Goal: Information Seeking & Learning: Learn about a topic

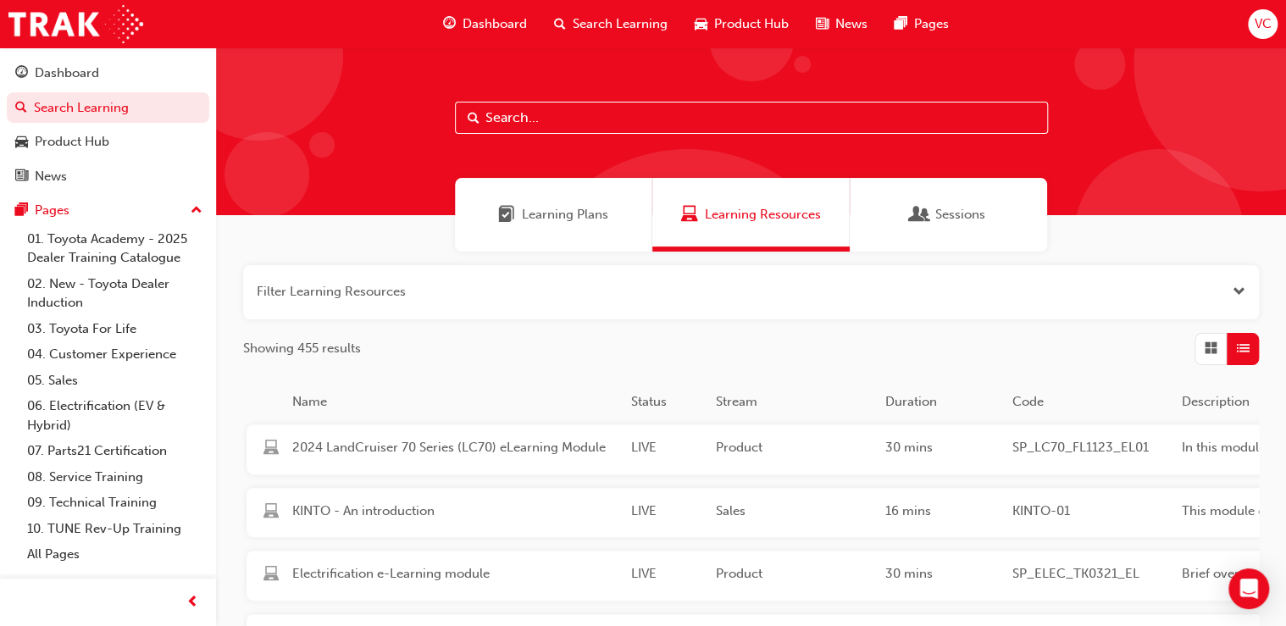
drag, startPoint x: 557, startPoint y: 138, endPoint x: 562, endPoint y: 130, distance: 9.7
click at [557, 138] on div at bounding box center [751, 131] width 1070 height 168
click at [566, 125] on input "text" at bounding box center [751, 118] width 593 height 32
paste input "SP_KLUGER_NM0621_EL04"
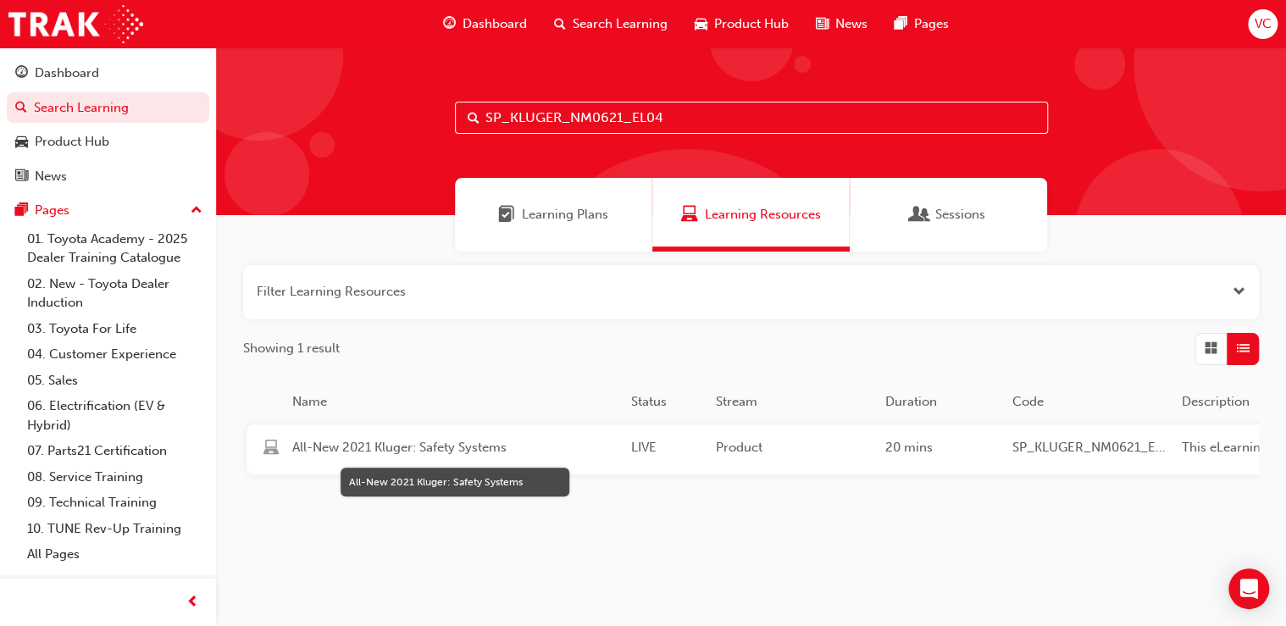
type input "SP_KLUGER_NM0621_EL04"
click at [446, 445] on span "All-New 2021 Kluger: Safety Systems" at bounding box center [454, 447] width 325 height 19
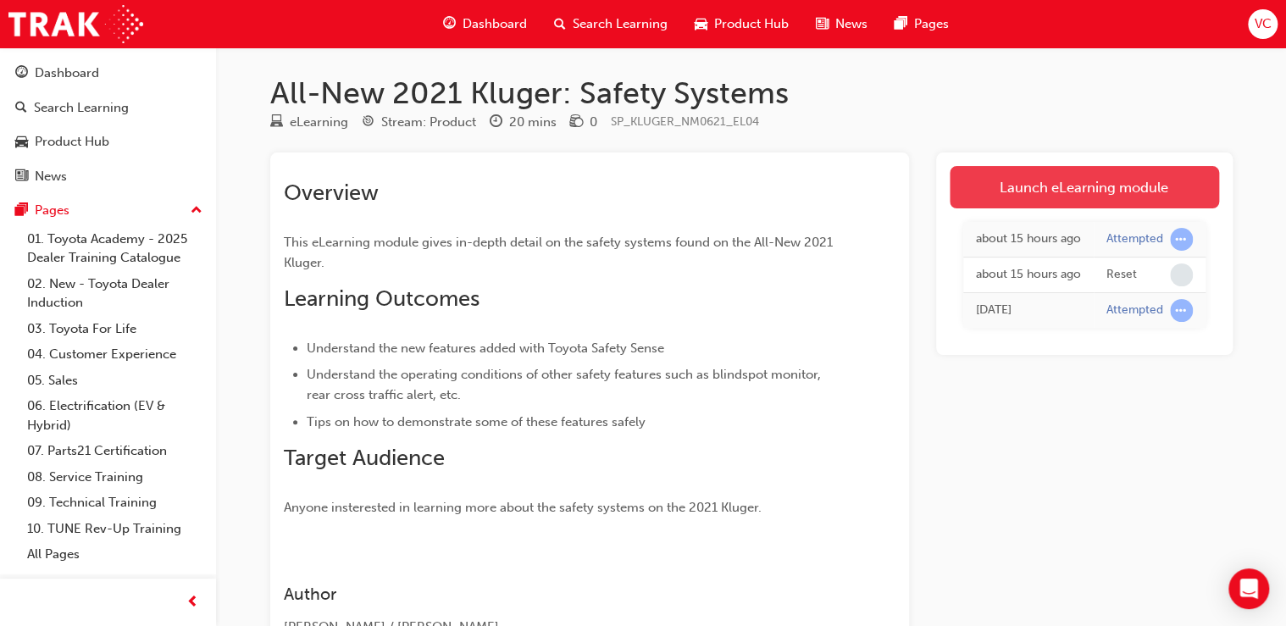
click at [1079, 186] on link "Launch eLearning module" at bounding box center [1084, 187] width 269 height 42
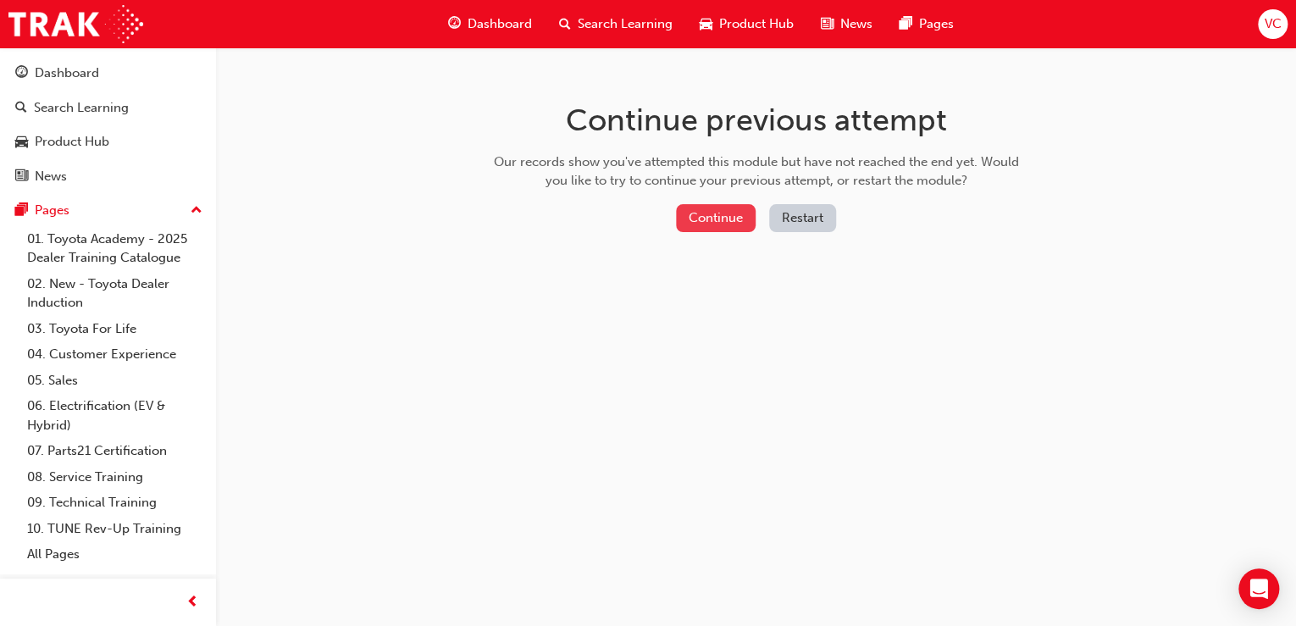
click at [734, 227] on button "Continue" at bounding box center [716, 218] width 80 height 28
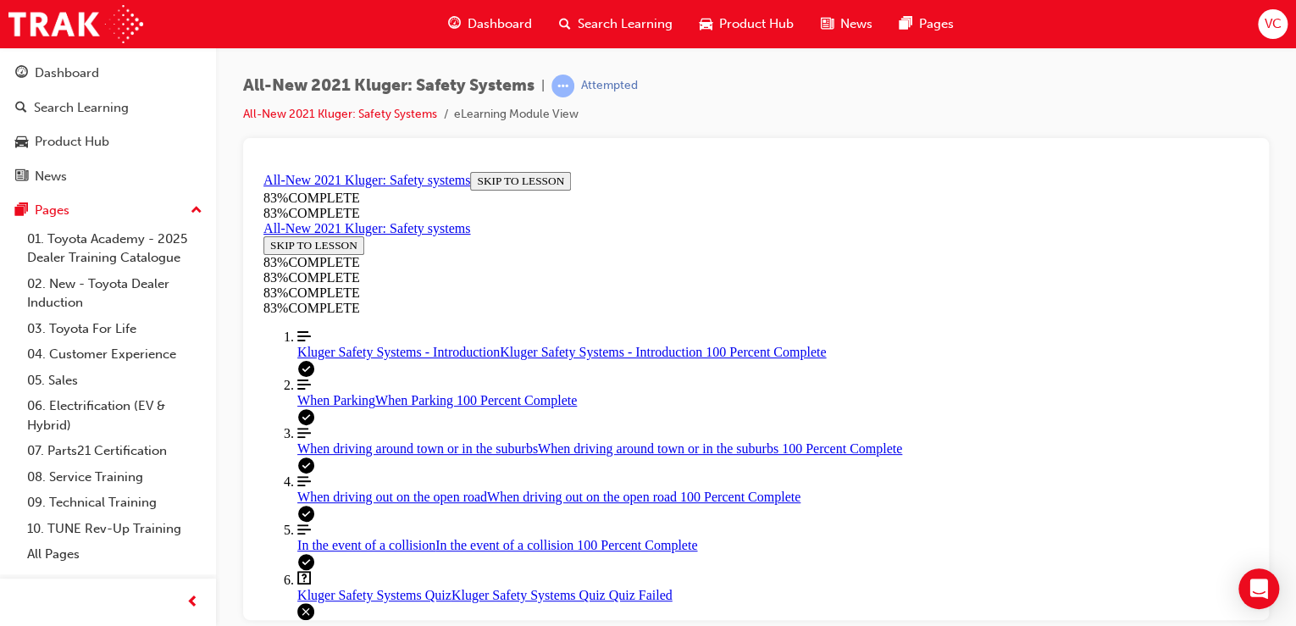
scroll to position [420, 0]
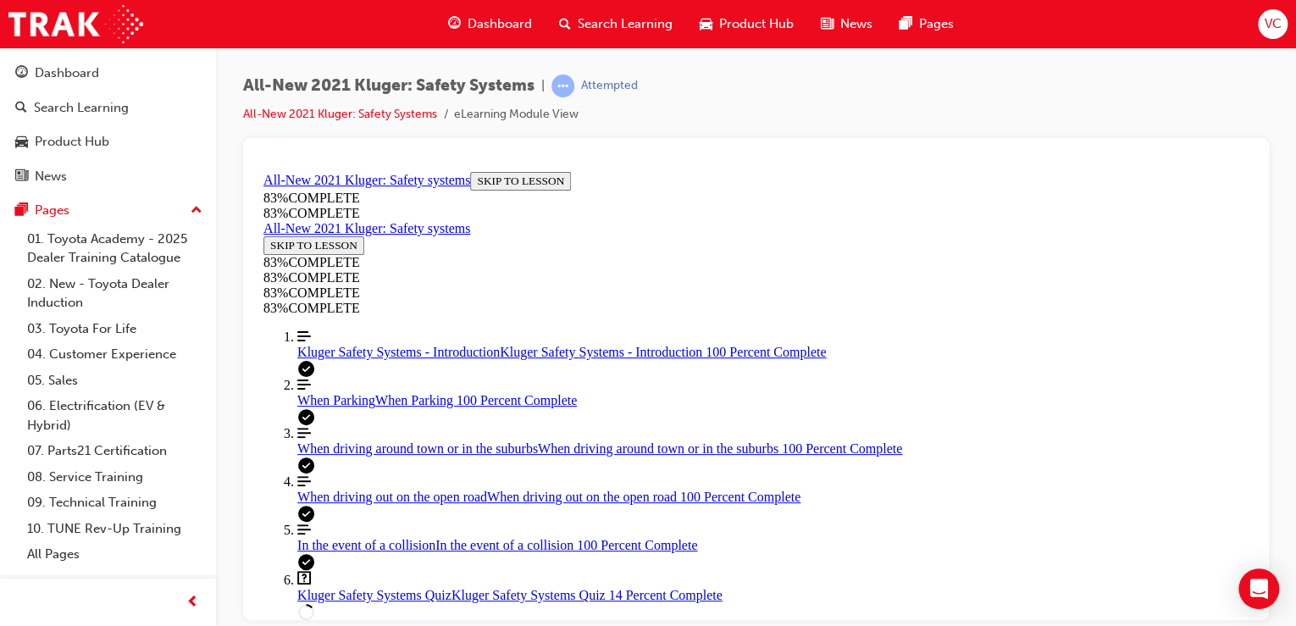
drag, startPoint x: 684, startPoint y: 490, endPoint x: 737, endPoint y: 486, distance: 52.6
drag, startPoint x: 747, startPoint y: 490, endPoint x: 695, endPoint y: 507, distance: 54.1
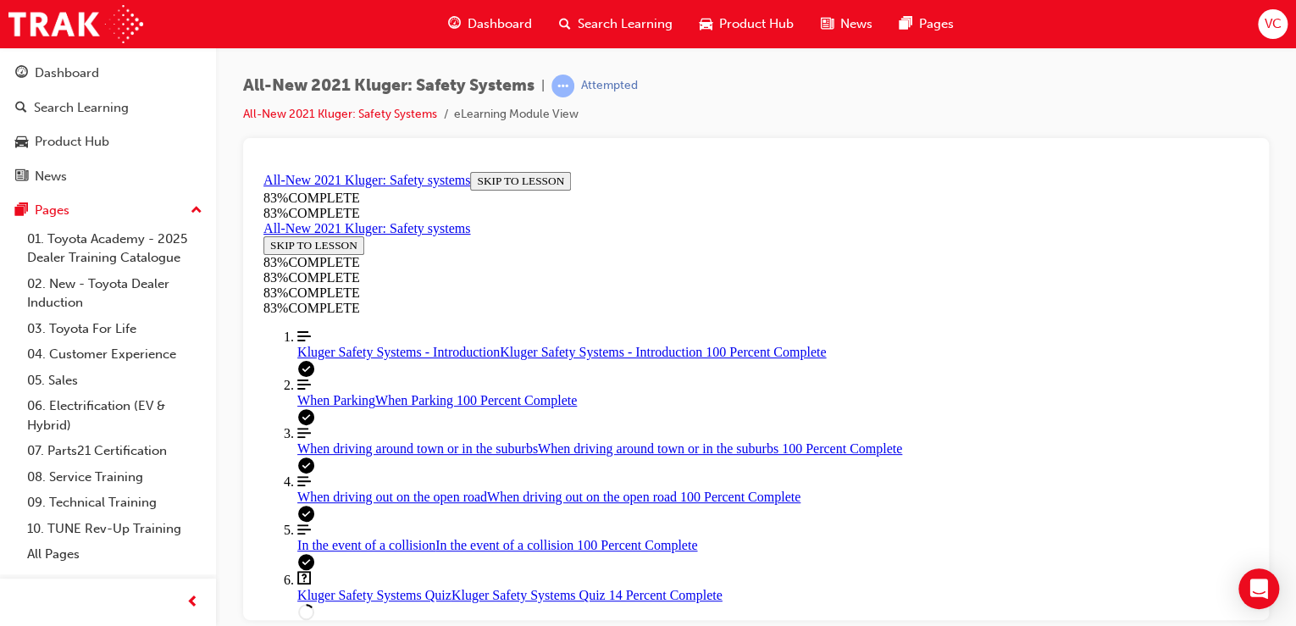
drag, startPoint x: 778, startPoint y: 441, endPoint x: 847, endPoint y: 367, distance: 101.9
drag, startPoint x: 668, startPoint y: 426, endPoint x: 712, endPoint y: 429, distance: 45.0
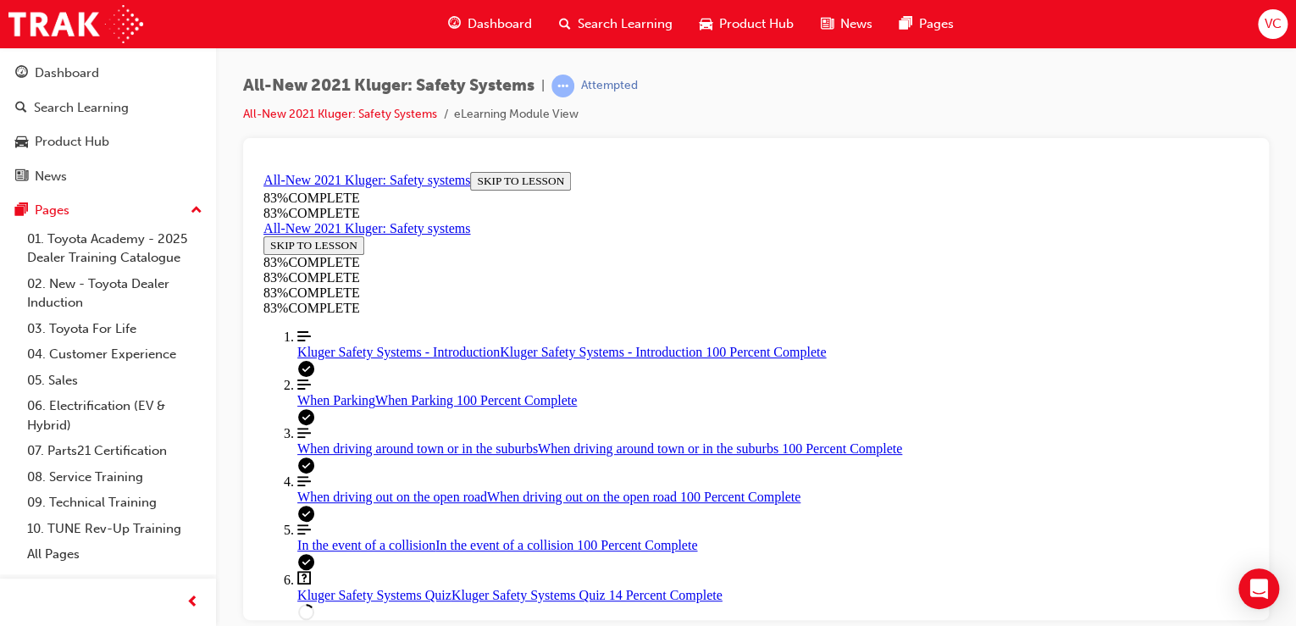
drag, startPoint x: 756, startPoint y: 514, endPoint x: 783, endPoint y: 362, distance: 154.9
drag, startPoint x: 756, startPoint y: 507, endPoint x: 823, endPoint y: 508, distance: 67.8
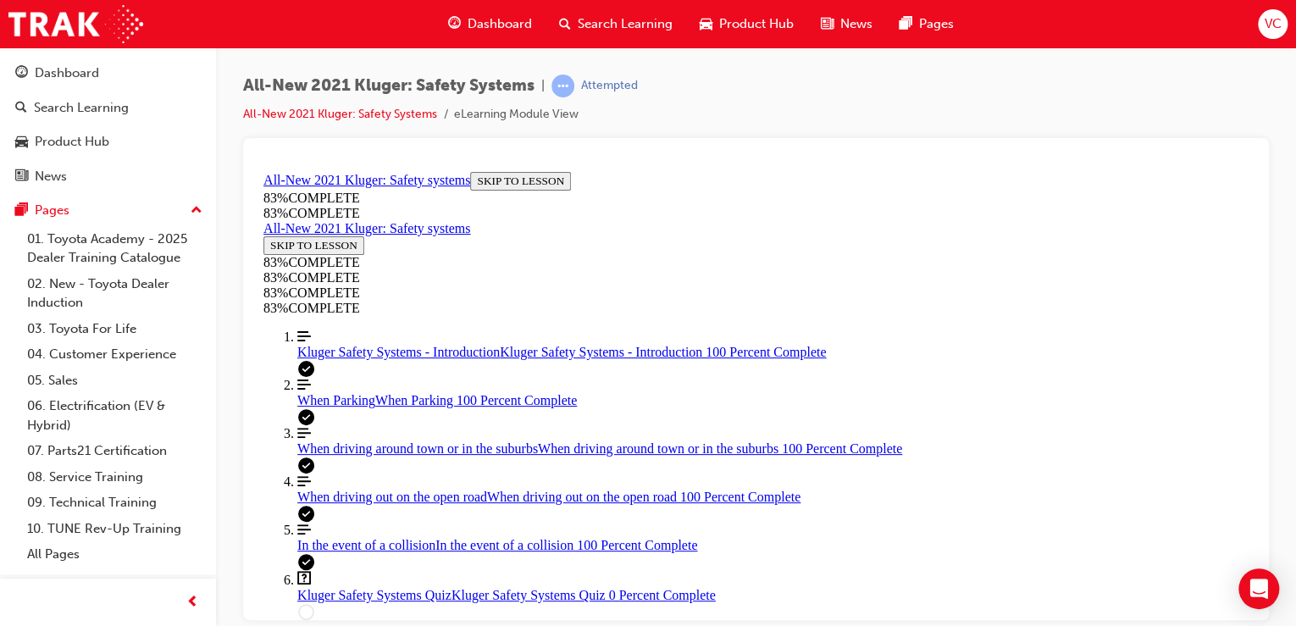
scroll to position [603, 0]
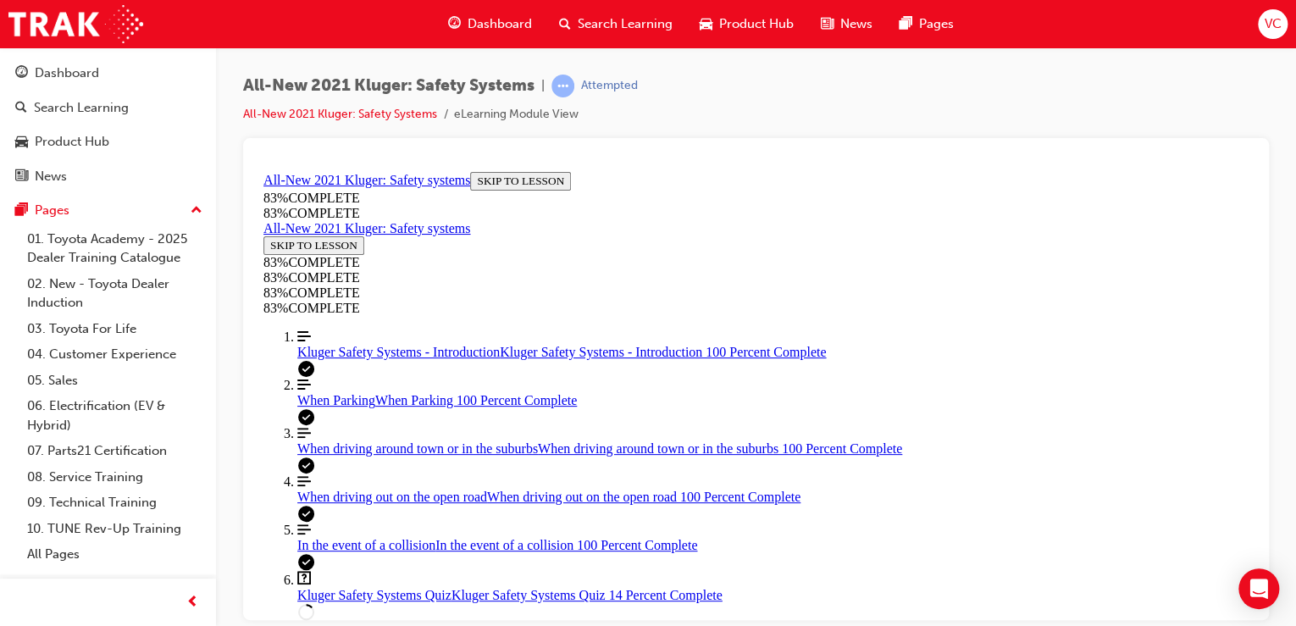
scroll to position [400, 0]
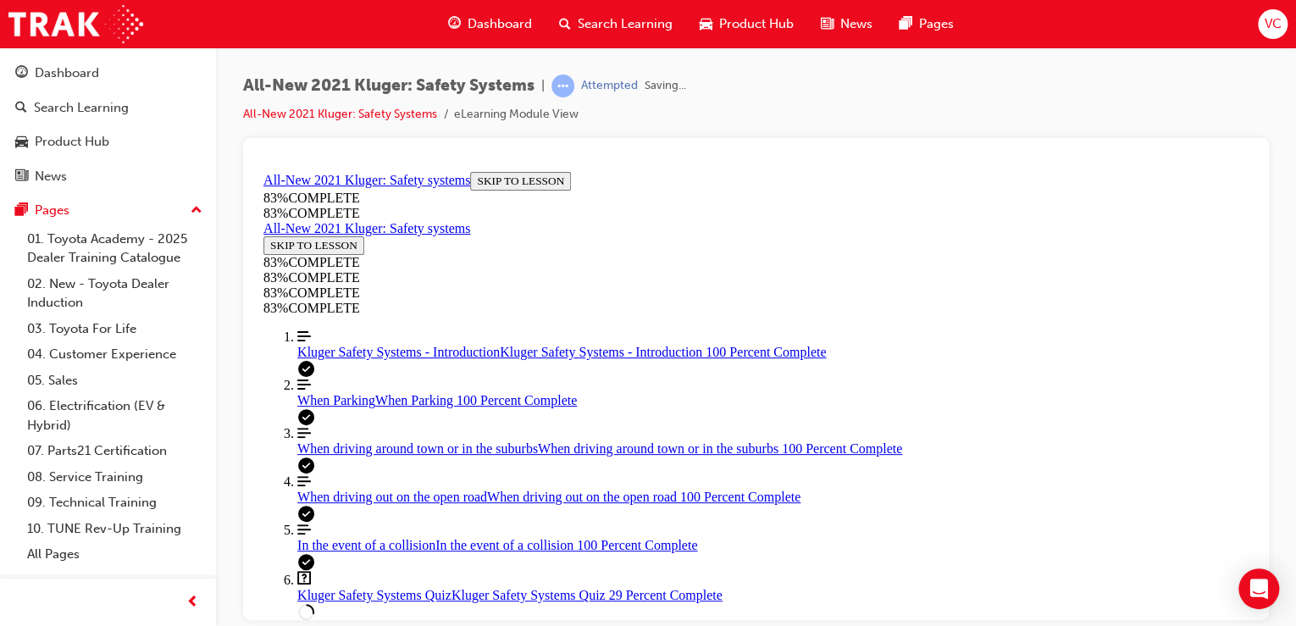
scroll to position [327, 0]
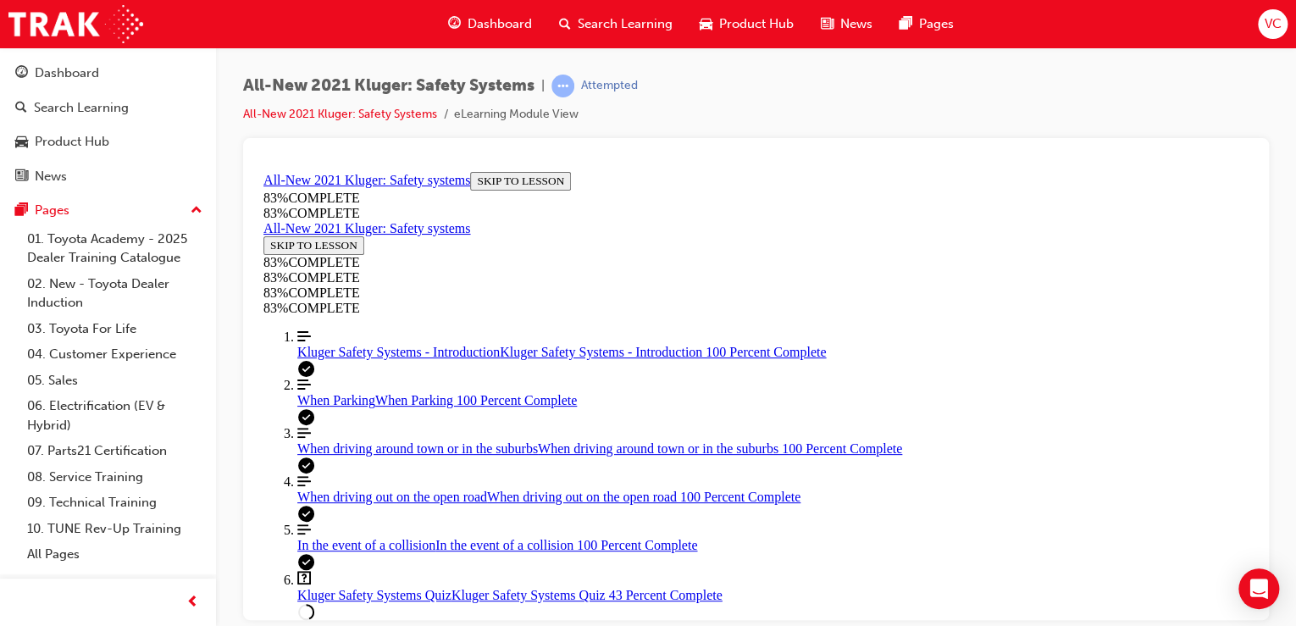
drag, startPoint x: 952, startPoint y: 317, endPoint x: 950, endPoint y: 285, distance: 31.4
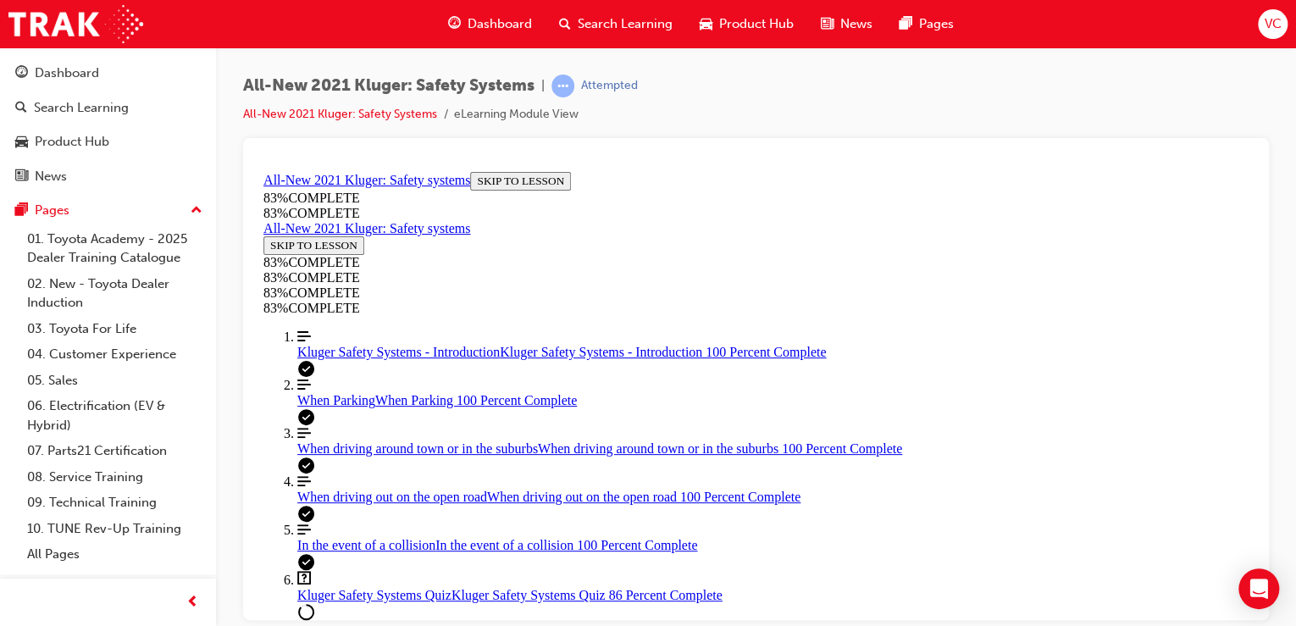
scroll to position [302, 0]
drag, startPoint x: 764, startPoint y: 288, endPoint x: 773, endPoint y: 284, distance: 10.2
drag, startPoint x: 749, startPoint y: 433, endPoint x: 812, endPoint y: 429, distance: 63.6
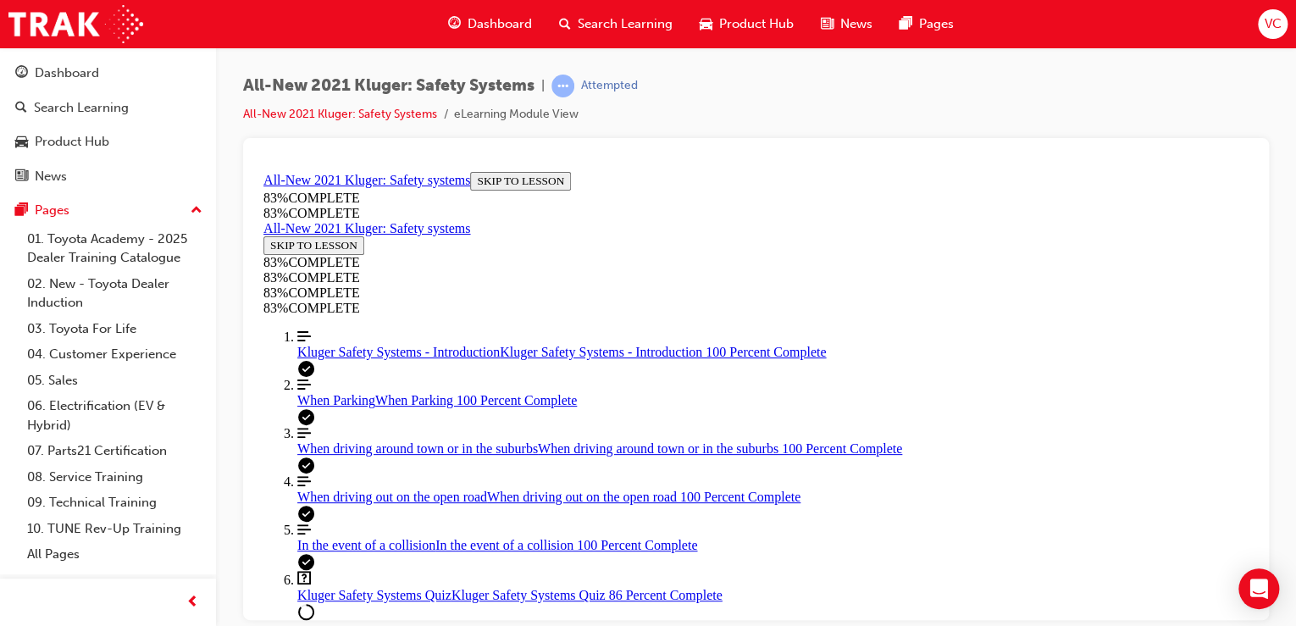
drag, startPoint x: 782, startPoint y: 365, endPoint x: 867, endPoint y: 290, distance: 114.0
drag, startPoint x: 748, startPoint y: 358, endPoint x: 813, endPoint y: 359, distance: 65.2
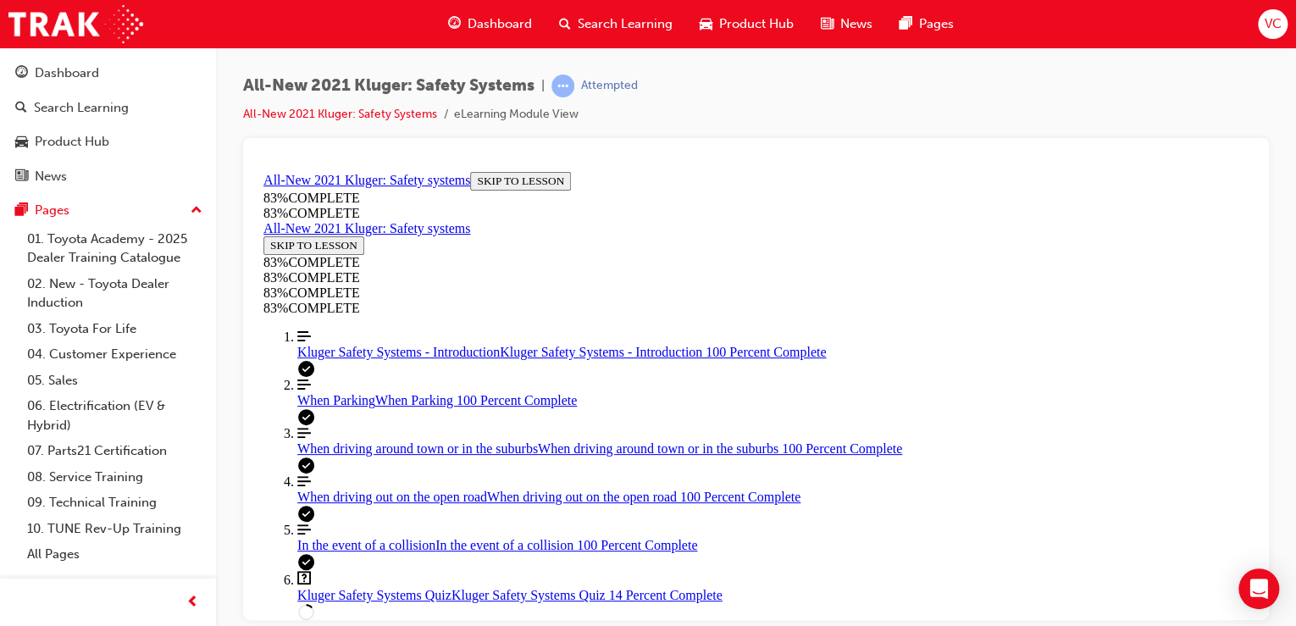
scroll to position [729, 0]
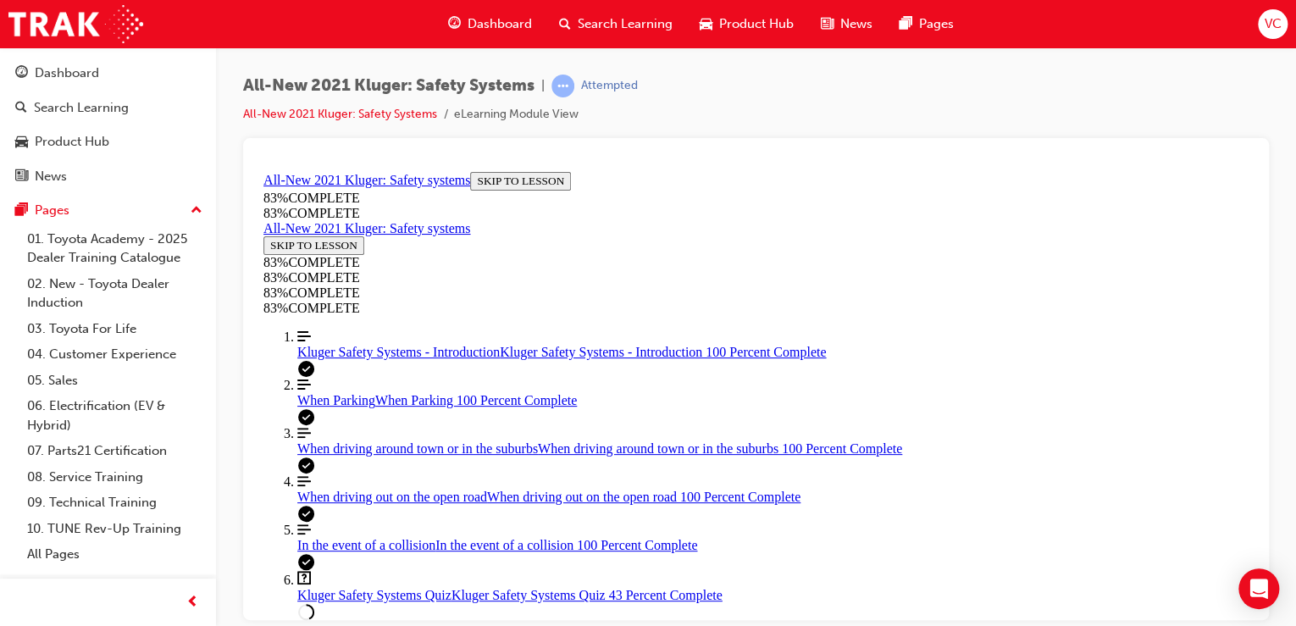
scroll to position [535, 0]
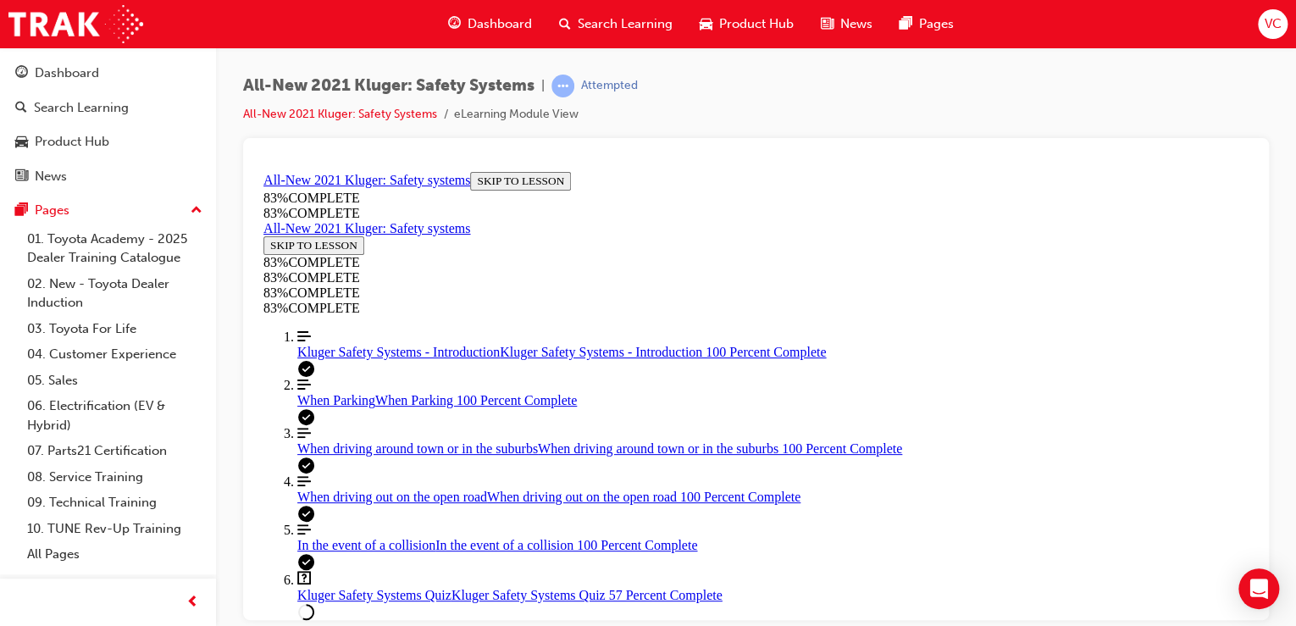
drag, startPoint x: 789, startPoint y: 285, endPoint x: 864, endPoint y: 429, distance: 161.8
drag, startPoint x: 752, startPoint y: 365, endPoint x: 855, endPoint y: 289, distance: 127.7
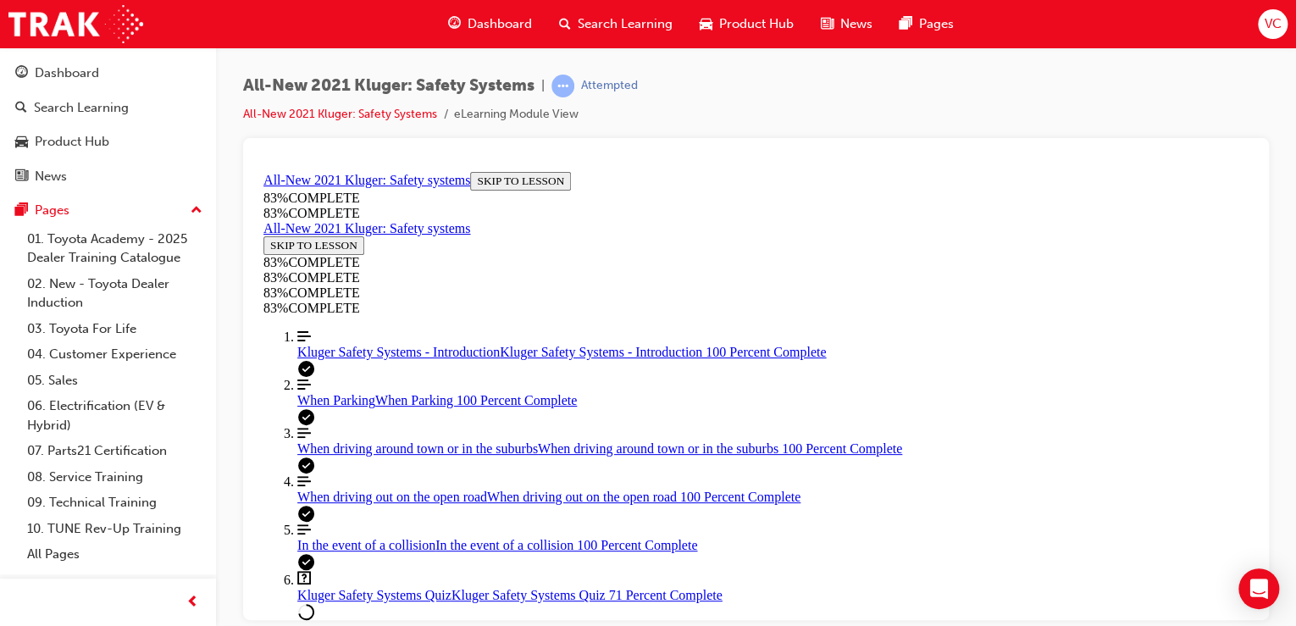
drag, startPoint x: 730, startPoint y: 366, endPoint x: 779, endPoint y: 367, distance: 49.1
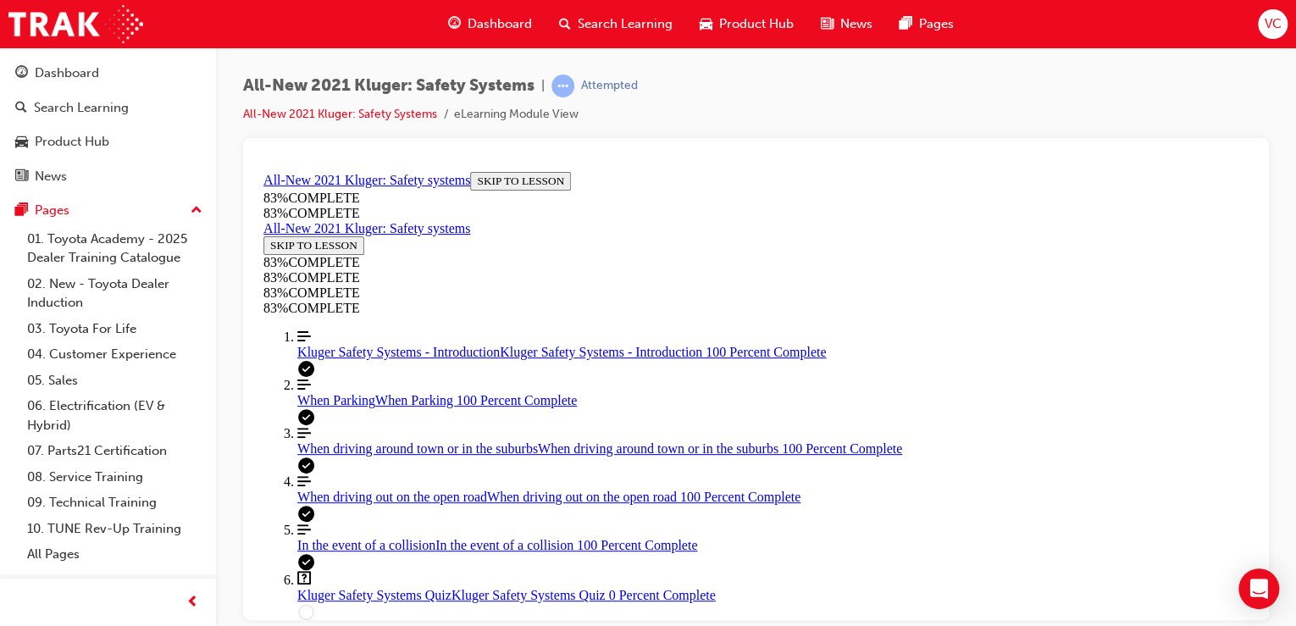
scroll to position [603, 0]
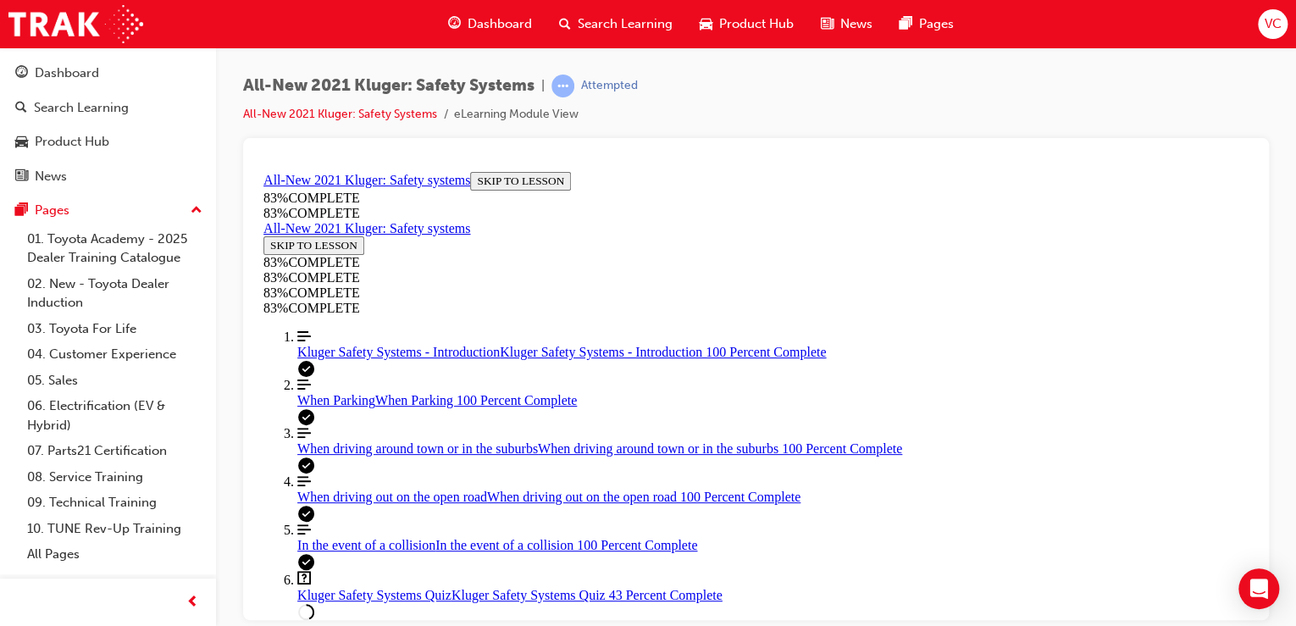
scroll to position [264, 0]
drag, startPoint x: 766, startPoint y: 476, endPoint x: 817, endPoint y: 478, distance: 51.7
drag, startPoint x: 820, startPoint y: 381, endPoint x: 868, endPoint y: 310, distance: 86.0
drag, startPoint x: 795, startPoint y: 399, endPoint x: 851, endPoint y: 393, distance: 56.2
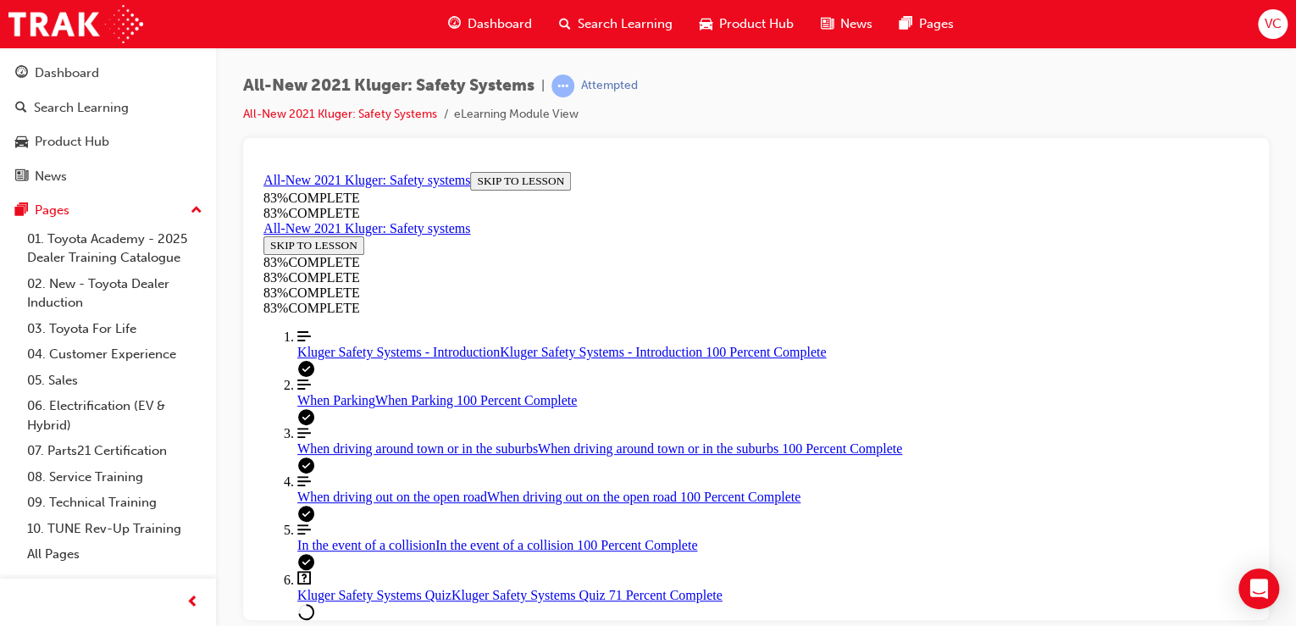
scroll to position [265, 0]
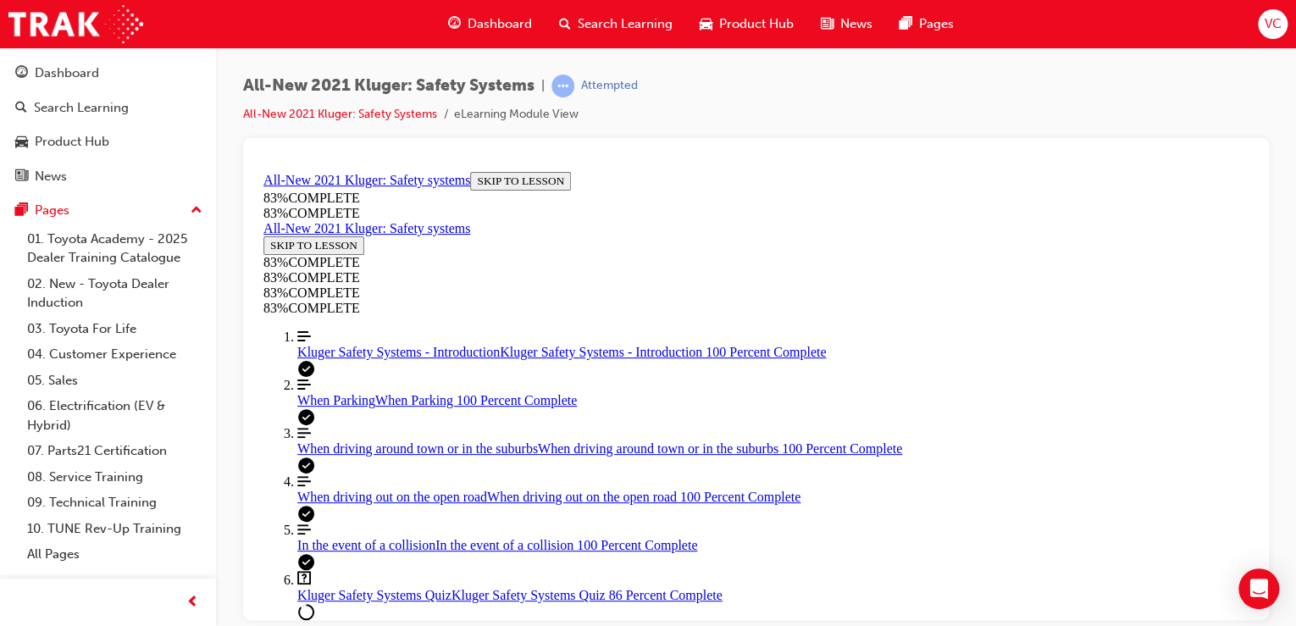
click at [308, 359] on link "Align left Three vertical lines aligned to the left Kluger Safety Systems - Int…" at bounding box center [772, 344] width 951 height 30
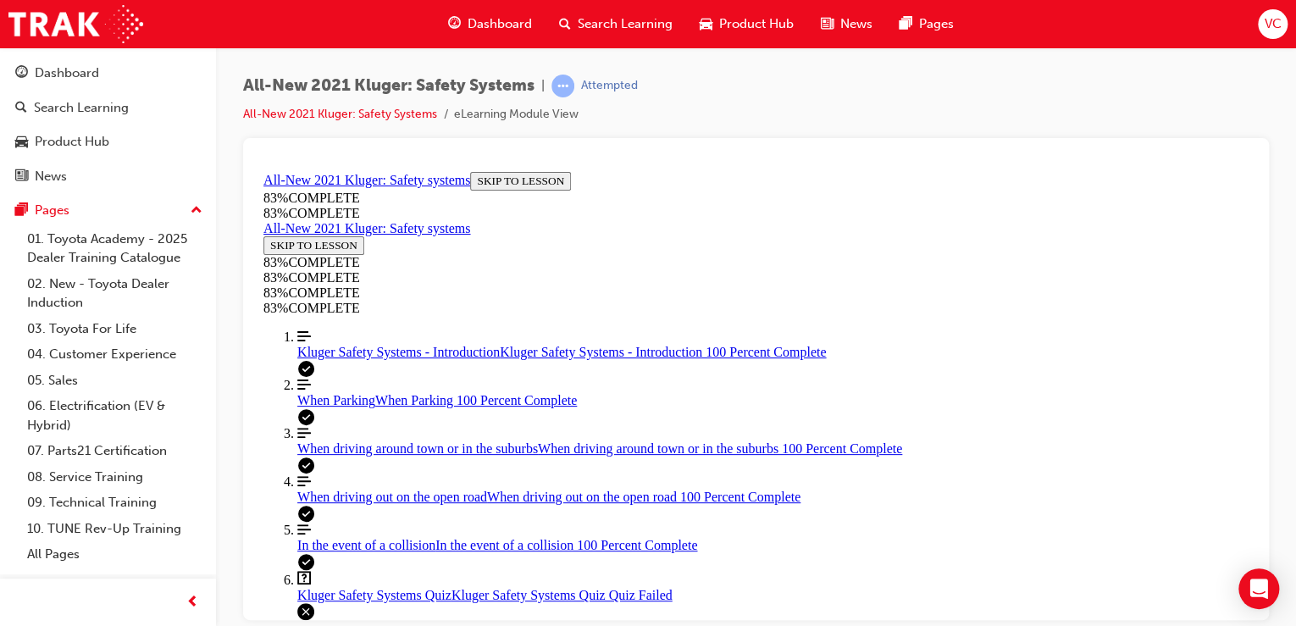
scroll to position [4735, 0]
drag, startPoint x: 590, startPoint y: 252, endPoint x: 1112, endPoint y: 396, distance: 541.9
click at [341, 440] on span "When driving around town or in the suburbs" at bounding box center [417, 447] width 241 height 14
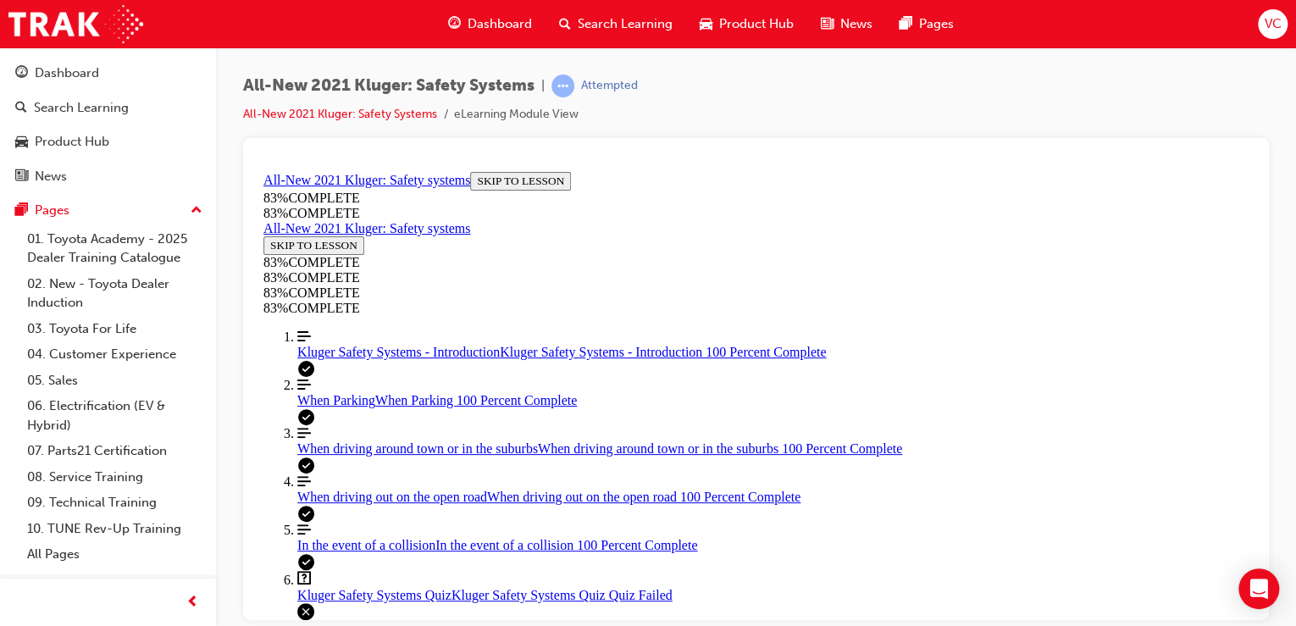
scroll to position [58, 0]
drag, startPoint x: 620, startPoint y: 387, endPoint x: 905, endPoint y: 366, distance: 285.4
click at [397, 489] on div "When driving out on the open road When driving out on the open road 100 Percent…" at bounding box center [772, 496] width 951 height 15
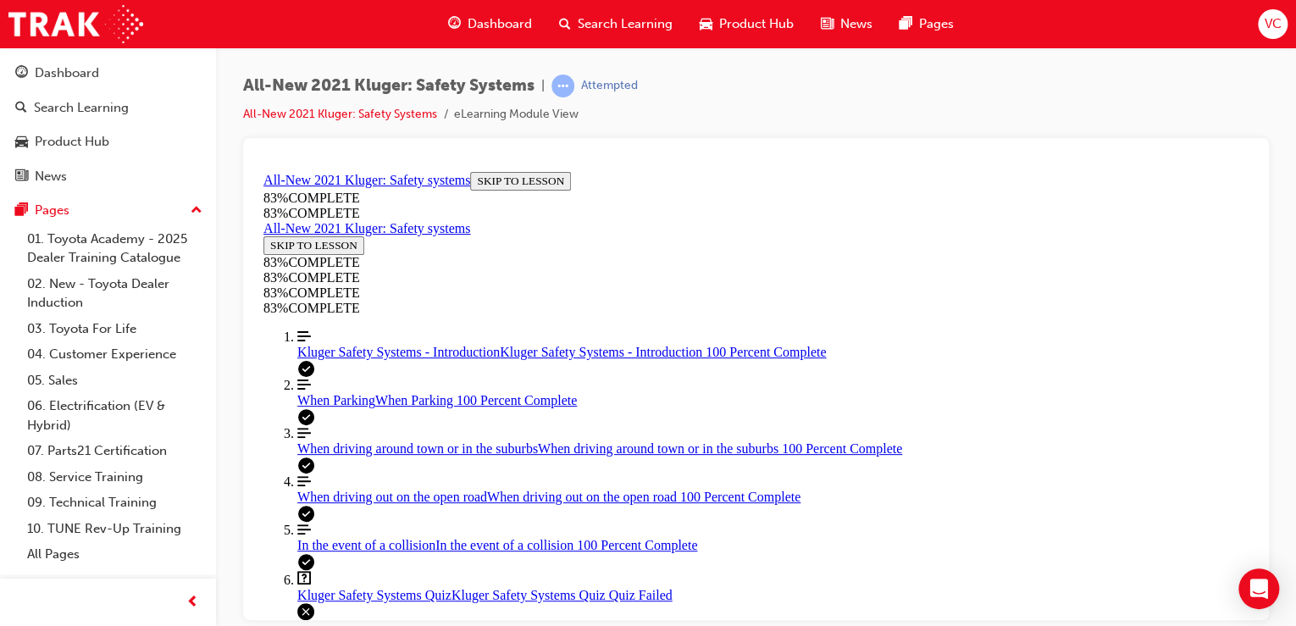
scroll to position [4328, 0]
click at [380, 570] on link "Question box Question mark inside of a square Kluger Safety Systems Quiz Kluger…" at bounding box center [772, 586] width 951 height 32
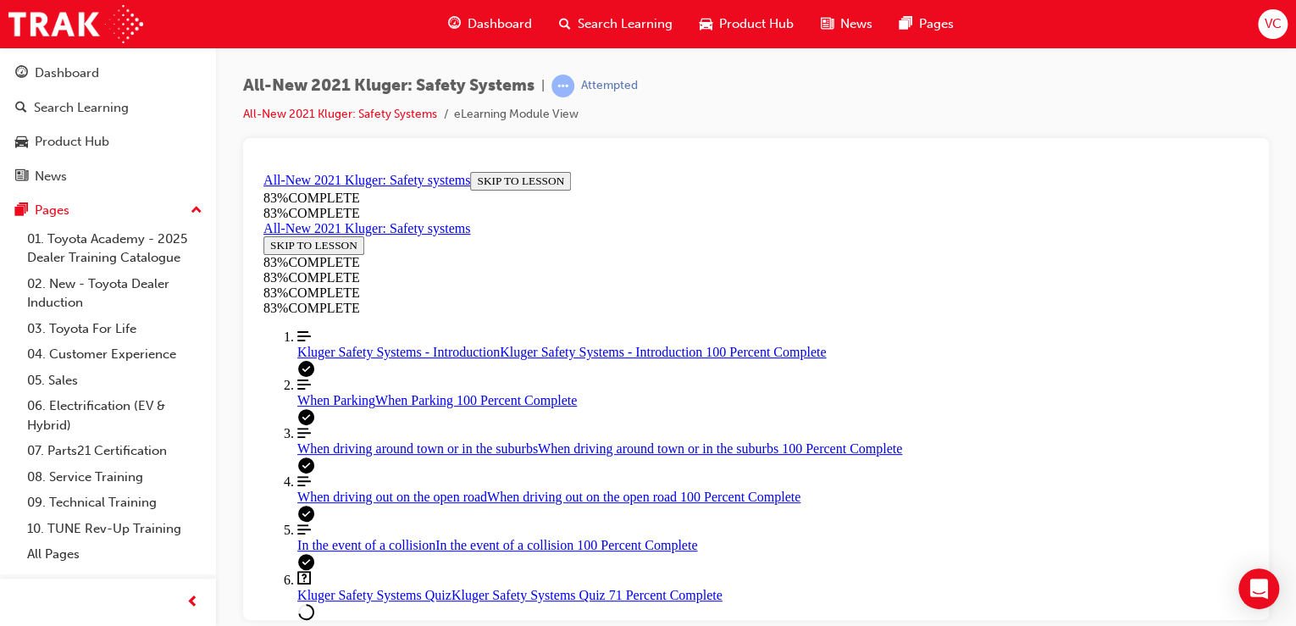
scroll to position [535, 0]
drag, startPoint x: 774, startPoint y: 363, endPoint x: 812, endPoint y: 384, distance: 42.5
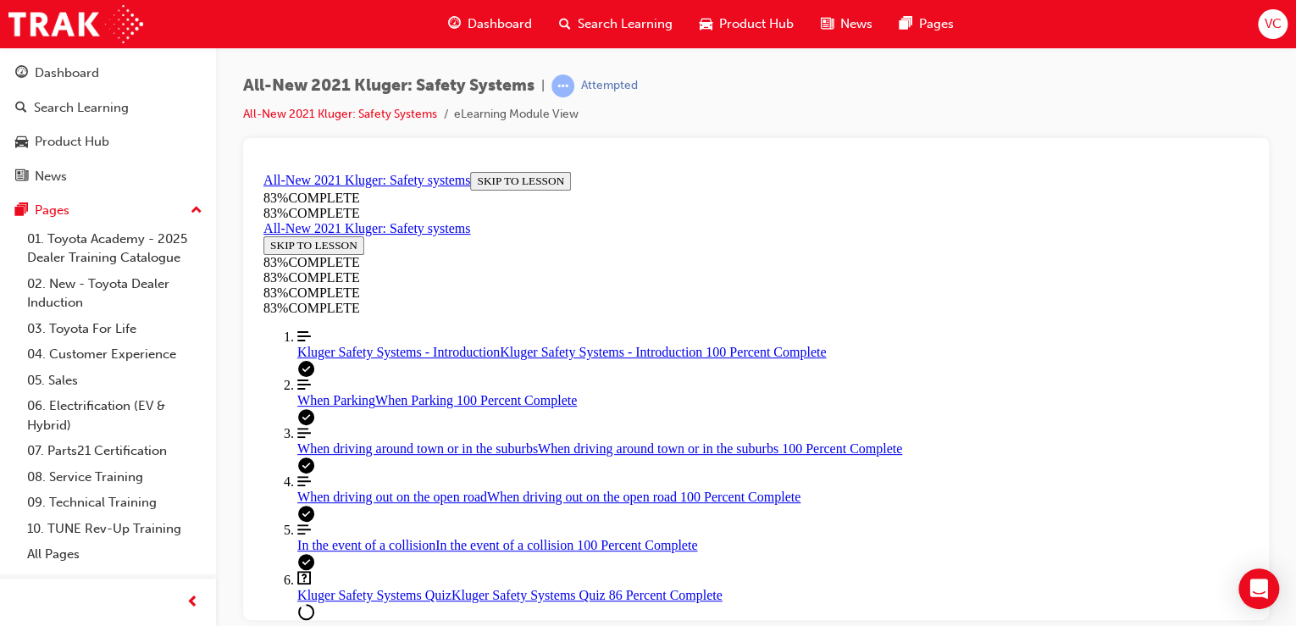
drag, startPoint x: 765, startPoint y: 432, endPoint x: 768, endPoint y: 334, distance: 98.3
drag, startPoint x: 762, startPoint y: 286, endPoint x: 829, endPoint y: 441, distance: 168.8
drag, startPoint x: 791, startPoint y: 289, endPoint x: 838, endPoint y: 286, distance: 46.7
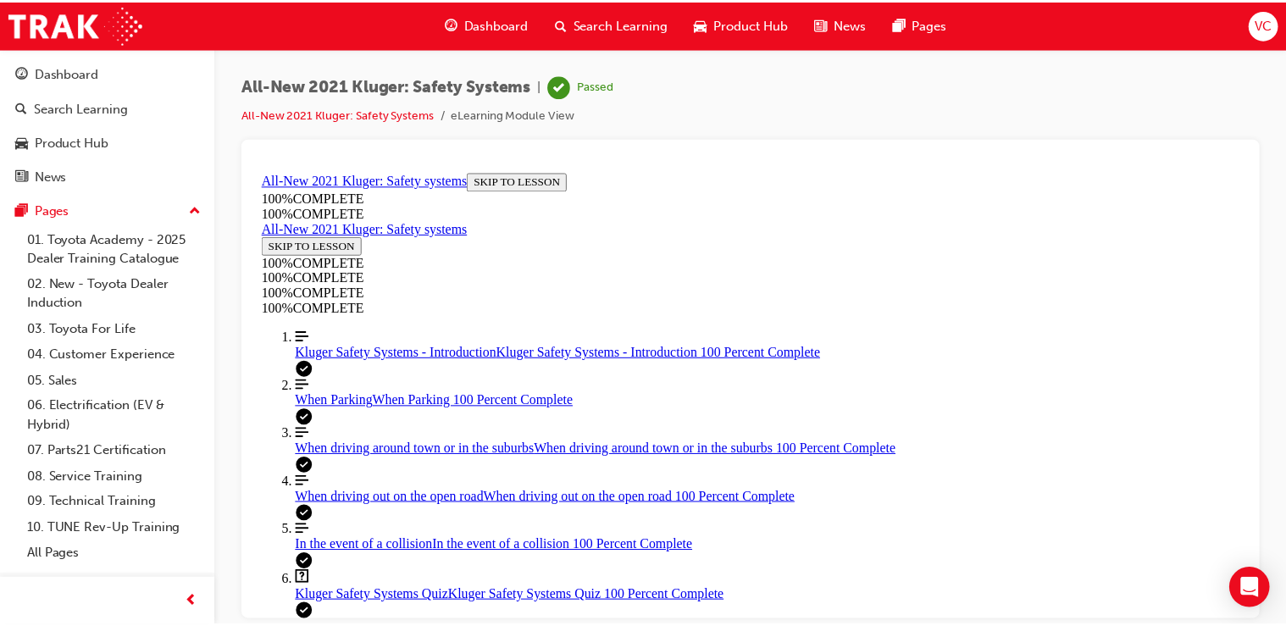
scroll to position [420, 0]
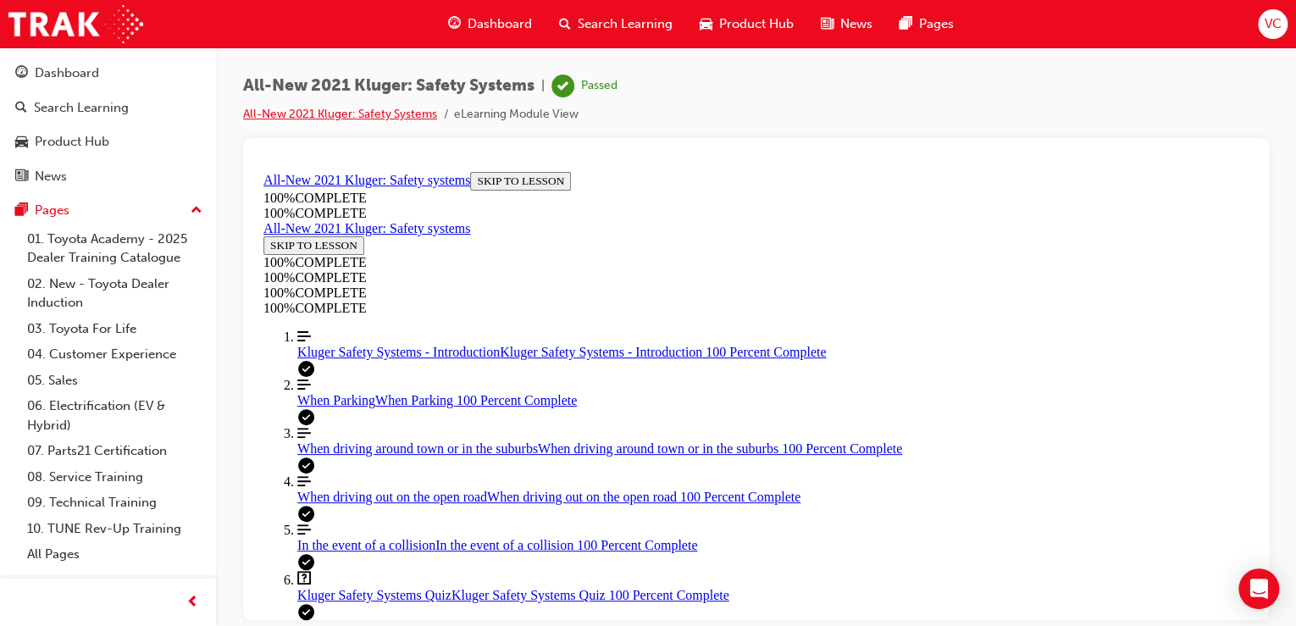
click at [391, 116] on link "All-New 2021 Kluger: Safety Systems" at bounding box center [340, 114] width 194 height 14
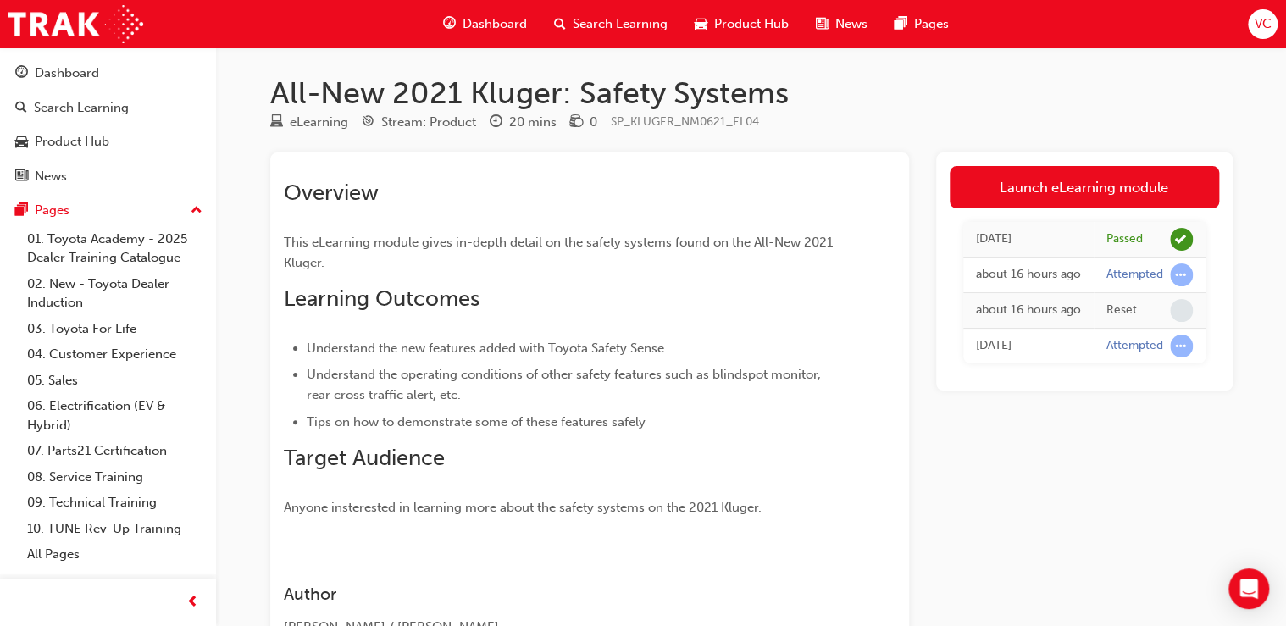
click at [505, 26] on span "Dashboard" at bounding box center [495, 23] width 64 height 19
